Goal: Task Accomplishment & Management: Manage account settings

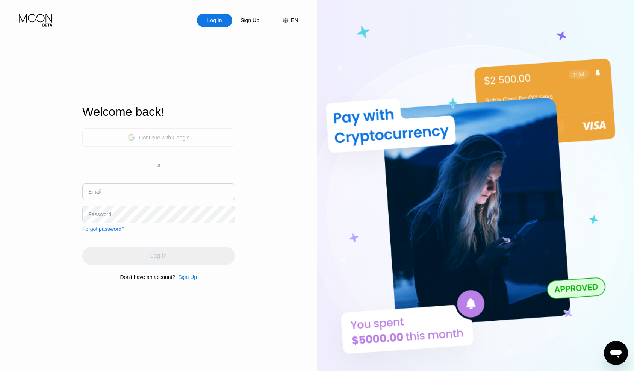
click at [161, 139] on div "Continue with Google" at bounding box center [164, 138] width 50 height 6
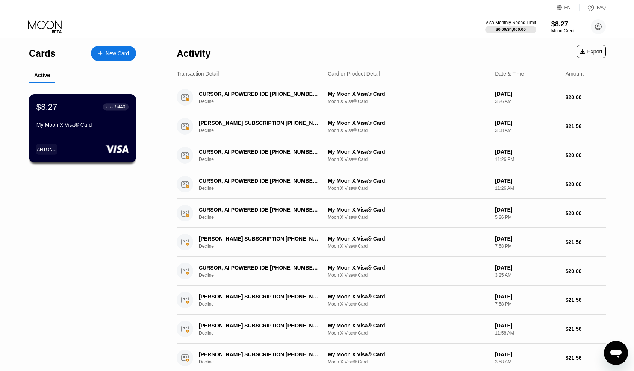
click at [111, 106] on div "● ● ● ●" at bounding box center [110, 107] width 8 height 2
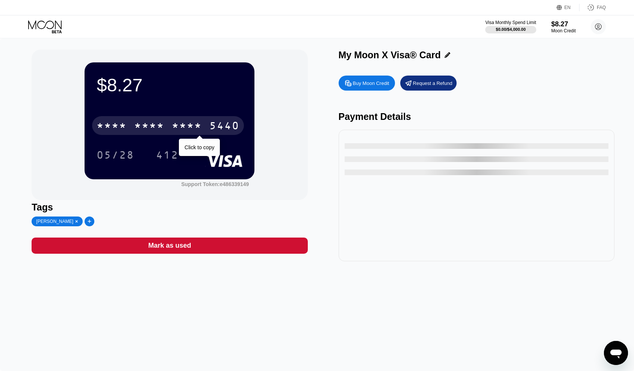
click at [215, 126] on div "5440" at bounding box center [224, 127] width 30 height 12
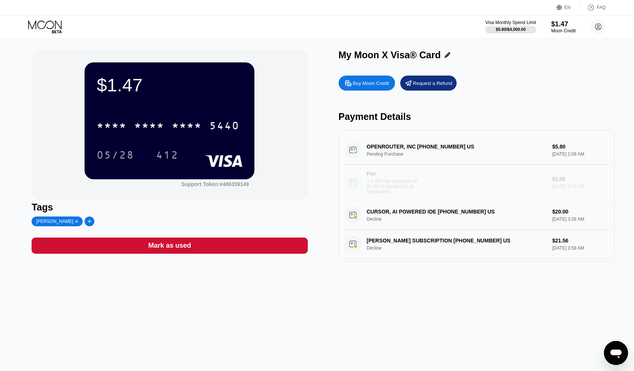
click at [394, 185] on div "A 1.00% fee (minimum of $1.00) is charged on all transactions" at bounding box center [395, 187] width 56 height 16
